Goal: Task Accomplishment & Management: Use online tool/utility

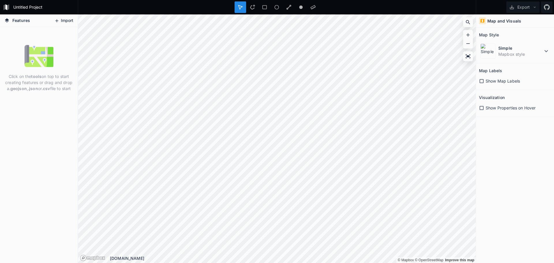
click at [54, 21] on icon at bounding box center [56, 20] width 5 height 5
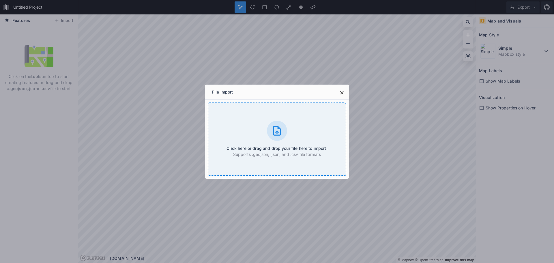
click at [251, 133] on div "Click here or drag and drop your file here to import. Supports .geojson, .json,…" at bounding box center [277, 138] width 138 height 73
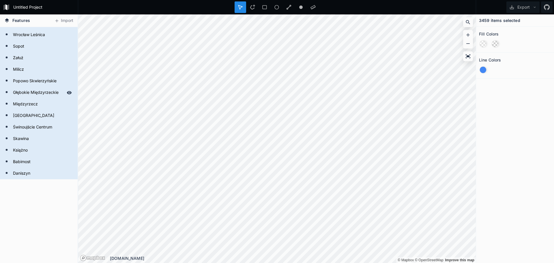
scroll to position [1442, 0]
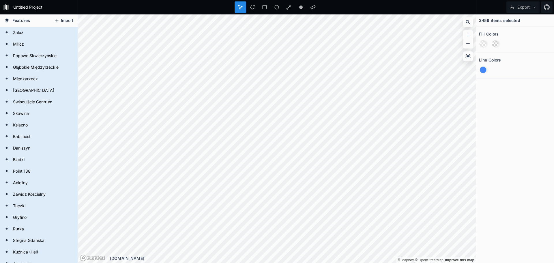
click at [63, 20] on button "Import" at bounding box center [63, 20] width 25 height 9
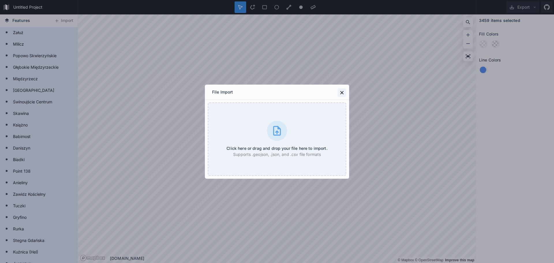
click at [340, 90] on icon at bounding box center [342, 93] width 6 height 6
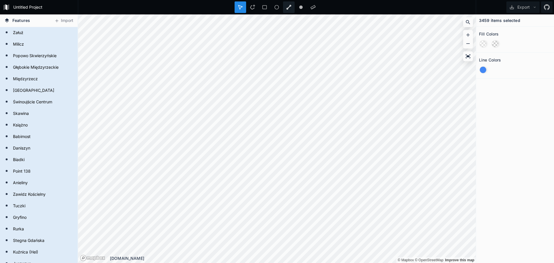
click at [289, 3] on div at bounding box center [289, 7] width 12 height 12
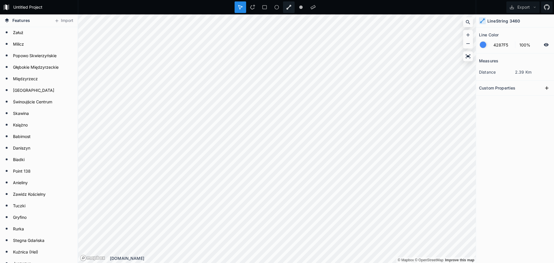
click at [285, 8] on div at bounding box center [289, 7] width 12 height 12
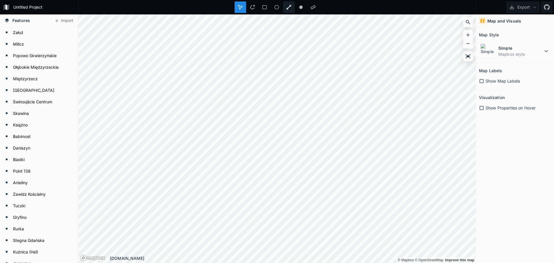
click at [285, 7] on div at bounding box center [289, 7] width 12 height 12
click at [498, 46] on dt "Simple" at bounding box center [520, 48] width 44 height 6
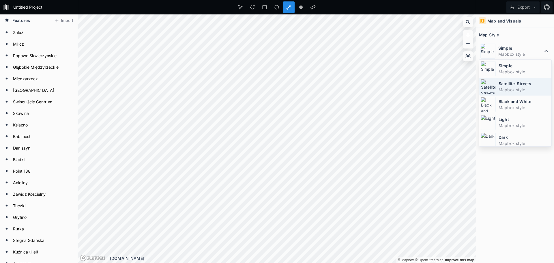
click at [501, 85] on dt "Satellite-Streets" at bounding box center [523, 83] width 51 height 6
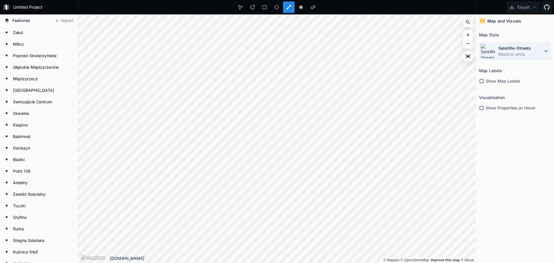
click at [499, 51] on dd "Mapbox style" at bounding box center [520, 54] width 44 height 6
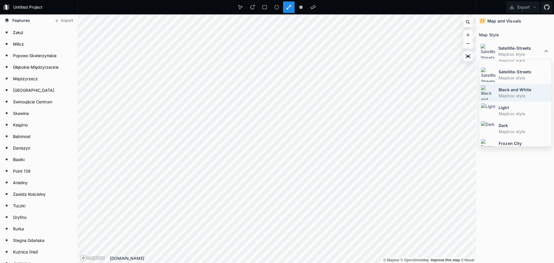
scroll to position [10, 0]
click at [507, 97] on dd "Mapbox style" at bounding box center [523, 98] width 51 height 6
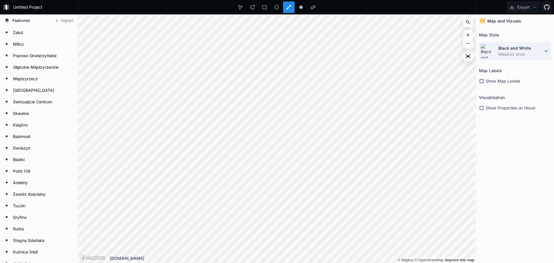
click at [496, 56] on div "Black and White Mapbox style" at bounding box center [515, 51] width 72 height 18
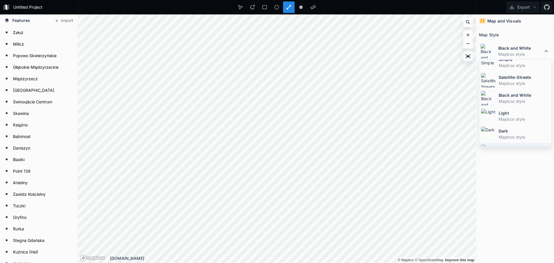
scroll to position [0, 0]
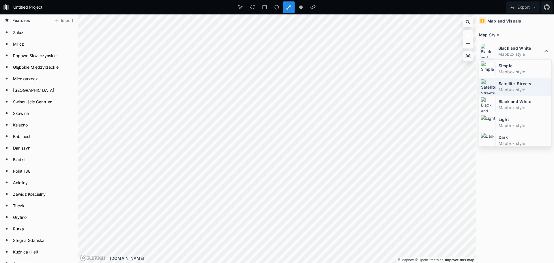
click at [501, 89] on dd "Mapbox style" at bounding box center [523, 90] width 51 height 6
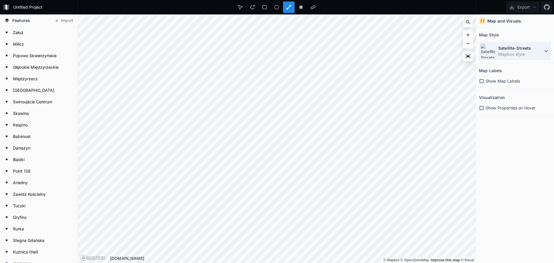
click at [507, 52] on dd "Mapbox style" at bounding box center [520, 54] width 44 height 6
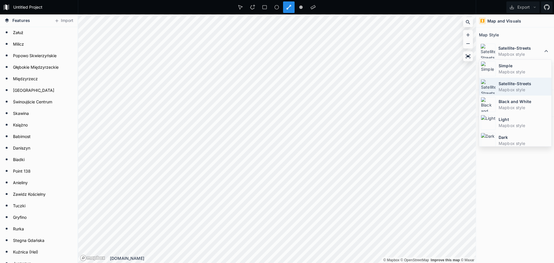
click at [504, 80] on div "Satellite-Streets Mapbox style" at bounding box center [515, 87] width 72 height 18
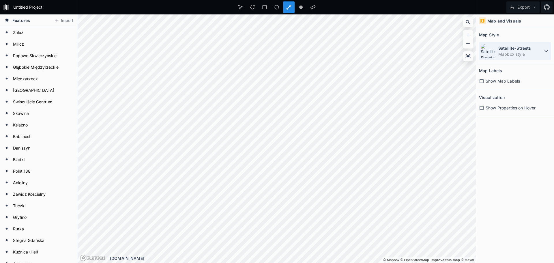
click at [496, 50] on div "Satellite-Streets Mapbox style" at bounding box center [515, 51] width 72 height 18
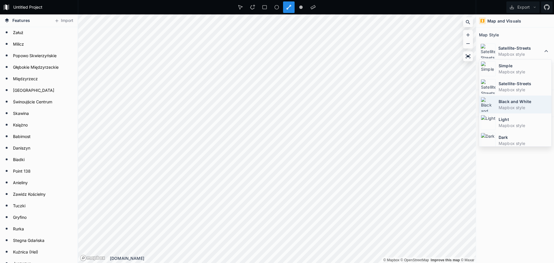
click at [502, 97] on div "Black and White Mapbox style" at bounding box center [515, 104] width 72 height 18
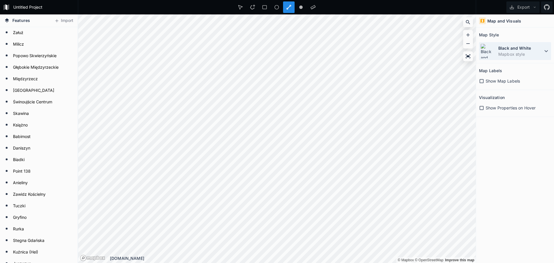
click at [516, 44] on div "Black and White Mapbox style" at bounding box center [515, 51] width 72 height 18
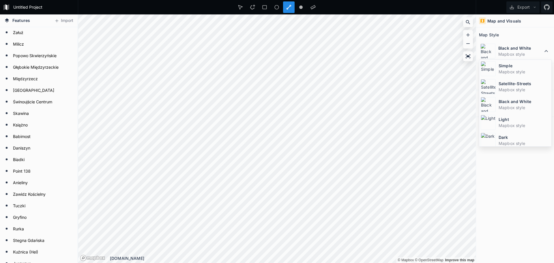
click at [506, 65] on dt "Simple" at bounding box center [523, 66] width 51 height 6
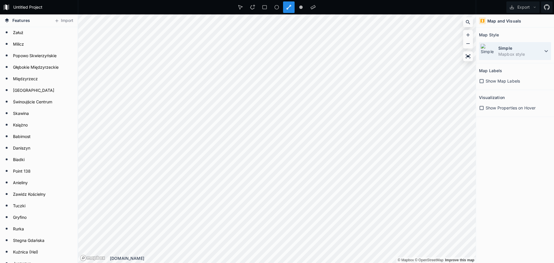
click at [498, 57] on div "Simple Mapbox style" at bounding box center [515, 51] width 72 height 18
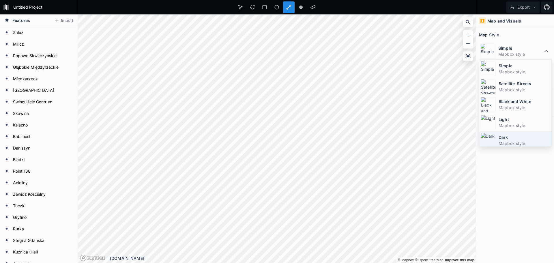
click at [502, 136] on dt "Dark" at bounding box center [523, 137] width 51 height 6
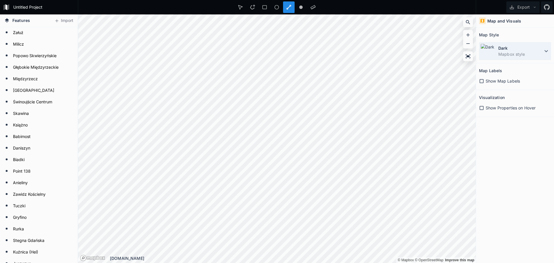
click at [510, 52] on dd "Mapbox style" at bounding box center [520, 54] width 44 height 6
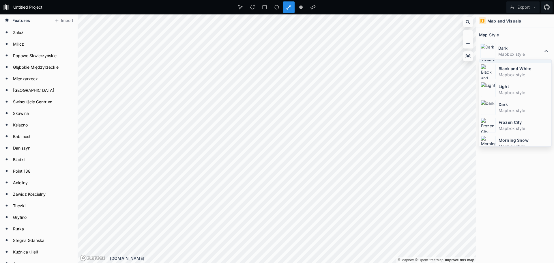
scroll to position [39, 0]
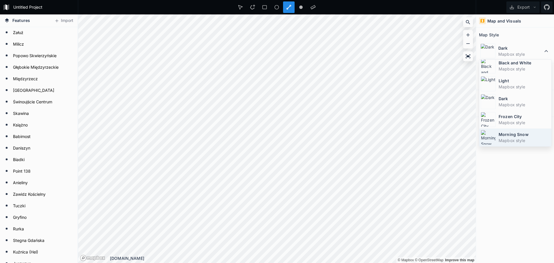
click at [509, 132] on dt "Morning Snow" at bounding box center [523, 134] width 51 height 6
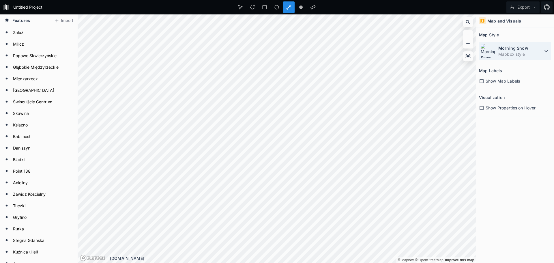
click at [503, 53] on dd "Mapbox style" at bounding box center [520, 54] width 44 height 6
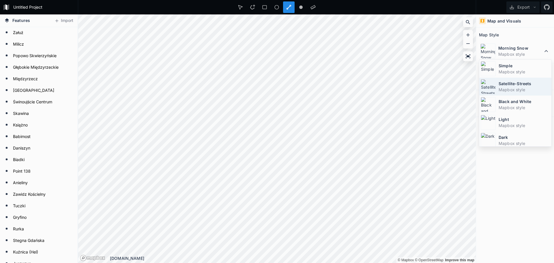
click at [519, 87] on dd "Mapbox style" at bounding box center [523, 90] width 51 height 6
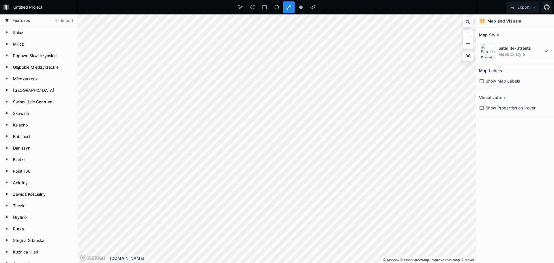
click at [516, 42] on div "Satellite-Streets Mapbox style" at bounding box center [515, 49] width 72 height 21
click at [515, 47] on dt "Satellite-Streets" at bounding box center [520, 48] width 44 height 6
click at [149, 255] on div "© Mapbox © OpenStreetMap Improve this map © Maxar © Mapbox © OpenStreetMap Impr…" at bounding box center [276, 138] width 397 height 248
click at [286, 7] on div at bounding box center [289, 7] width 12 height 12
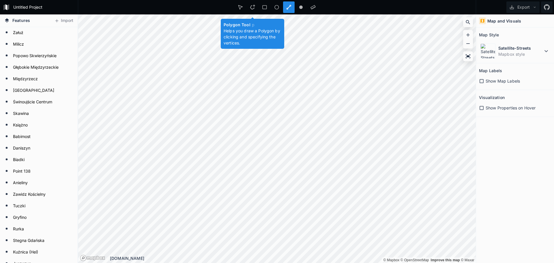
drag, startPoint x: 255, startPoint y: 6, endPoint x: 290, endPoint y: 2, distance: 36.0
click at [290, 2] on div at bounding box center [289, 7] width 12 height 12
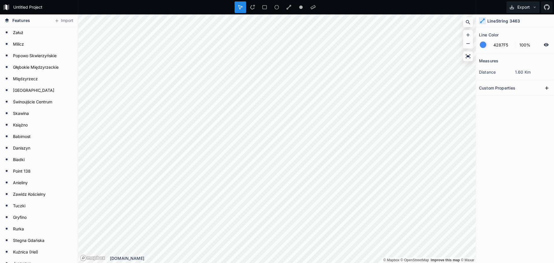
click at [526, 9] on button "Export" at bounding box center [522, 7] width 33 height 12
click at [525, 34] on div "Export as .geojson" at bounding box center [522, 33] width 58 height 12
